Goal: Complete application form

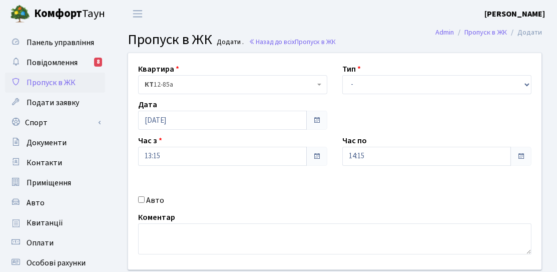
click at [375, 88] on select "- Доставка Таксі Гості Сервіс" at bounding box center [436, 84] width 189 height 19
select select "2"
click at [342, 75] on select "- Доставка Таксі Гості Сервіс" at bounding box center [436, 84] width 189 height 19
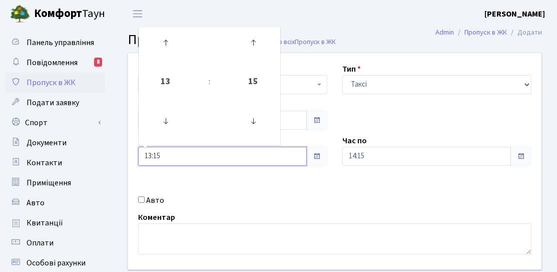
click at [186, 160] on input "13:15" at bounding box center [222, 156] width 169 height 19
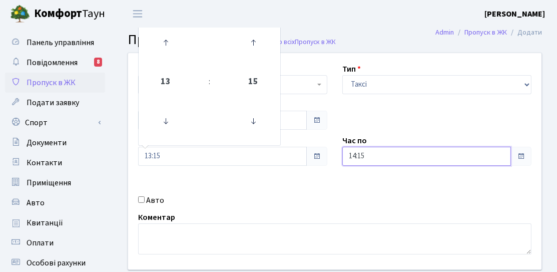
click at [390, 164] on input "14:15" at bounding box center [426, 156] width 169 height 19
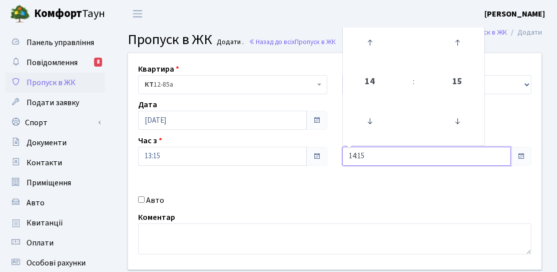
click at [387, 52] on td at bounding box center [370, 43] width 51 height 44
click at [359, 46] on icon at bounding box center [369, 42] width 27 height 27
type input "15:15"
click at [291, 192] on div "Квартира <b>КТ</b>&nbsp;&nbsp;&nbsp;&nbsp;12-85а КТ 12-85а Тип - Доставка Таксі…" at bounding box center [335, 161] width 428 height 216
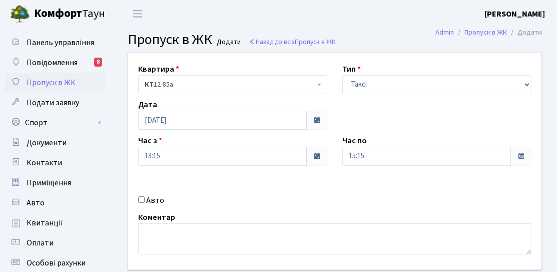
click at [150, 204] on label "Авто" at bounding box center [155, 200] width 18 height 12
click at [145, 203] on input "Авто" at bounding box center [141, 199] width 7 height 7
checkbox input "true"
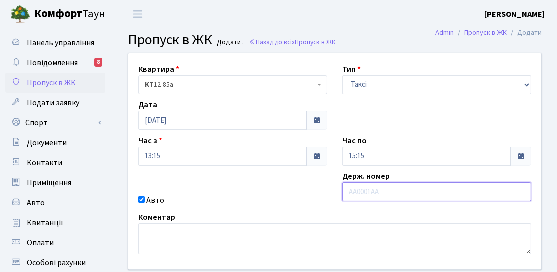
paste input "АІ5759РІ"
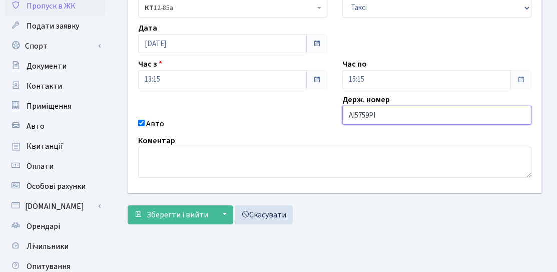
scroll to position [178, 0]
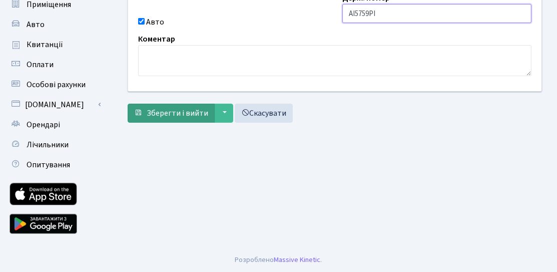
type input "АІ5759РІ"
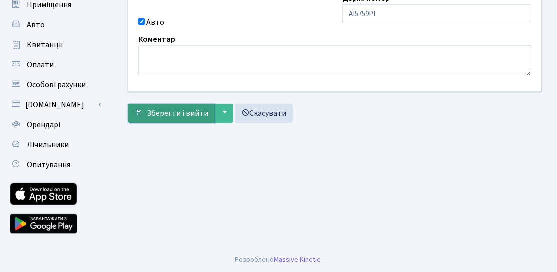
click at [189, 108] on span "Зберегти і вийти" at bounding box center [178, 113] width 62 height 11
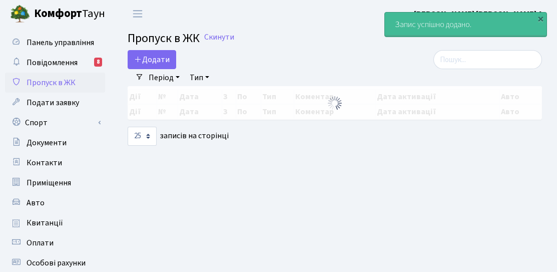
select select "25"
